Goal: Transaction & Acquisition: Purchase product/service

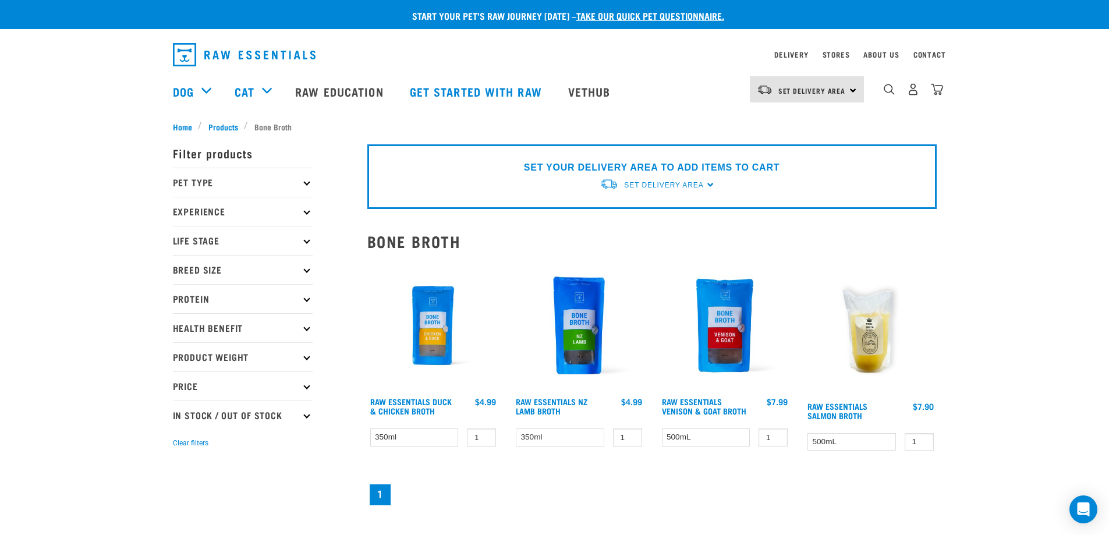
click at [282, 181] on p "Pet Type" at bounding box center [243, 182] width 140 height 29
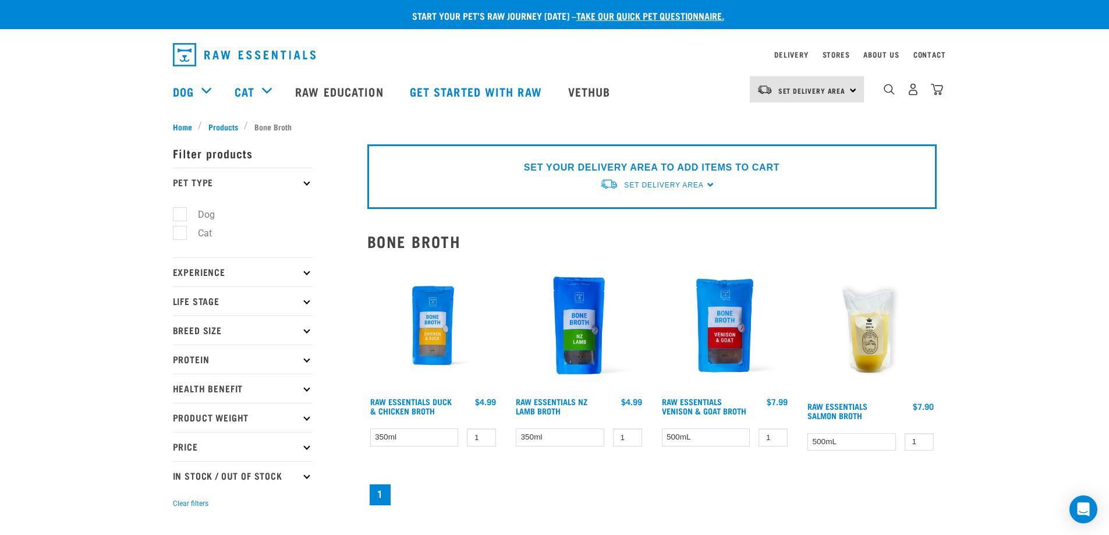
click at [189, 232] on label "Cat" at bounding box center [197, 233] width 37 height 15
click at [180, 232] on input "Cat" at bounding box center [177, 232] width 8 height 8
checkbox input "true"
click at [304, 182] on icon at bounding box center [306, 182] width 6 height 6
click at [241, 300] on p "Life Stage" at bounding box center [243, 300] width 140 height 29
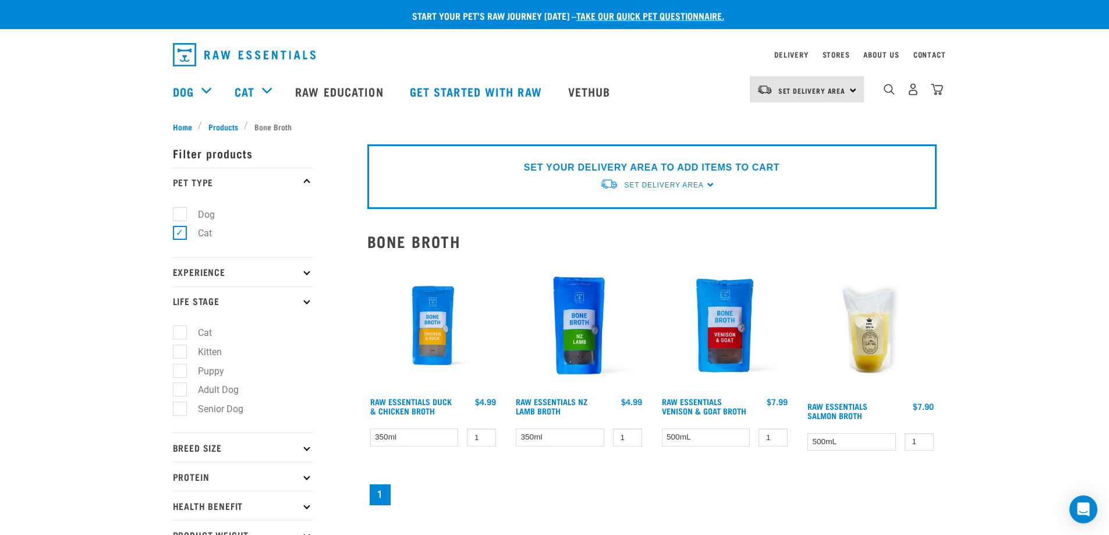
click at [203, 357] on label "Kitten" at bounding box center [202, 352] width 47 height 15
click at [180, 353] on input "Kitten" at bounding box center [177, 350] width 8 height 8
checkbox input "true"
click at [304, 297] on p "Life Stage" at bounding box center [243, 300] width 140 height 29
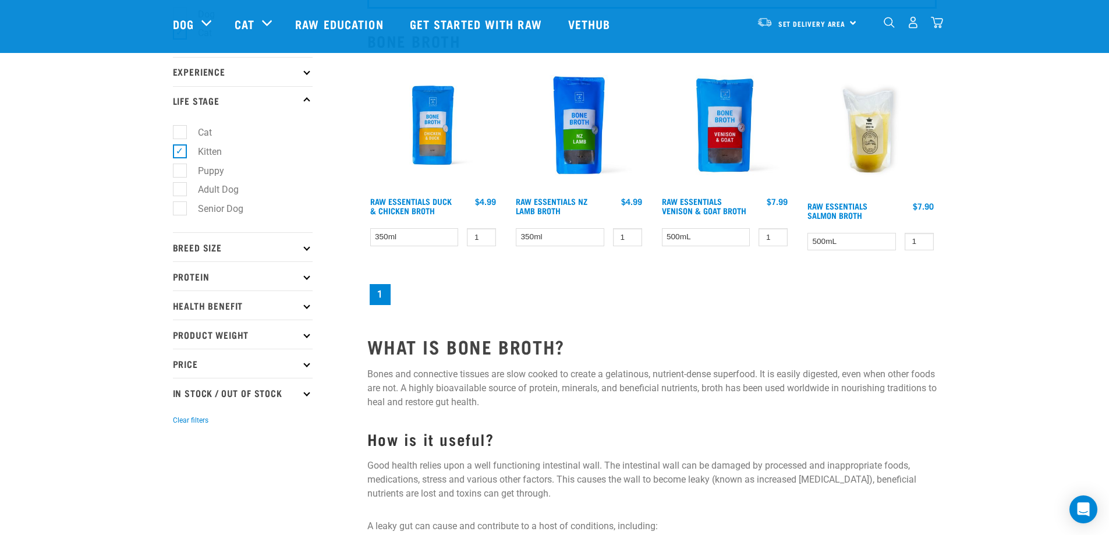
scroll to position [58, 0]
